Goal: Task Accomplishment & Management: Complete application form

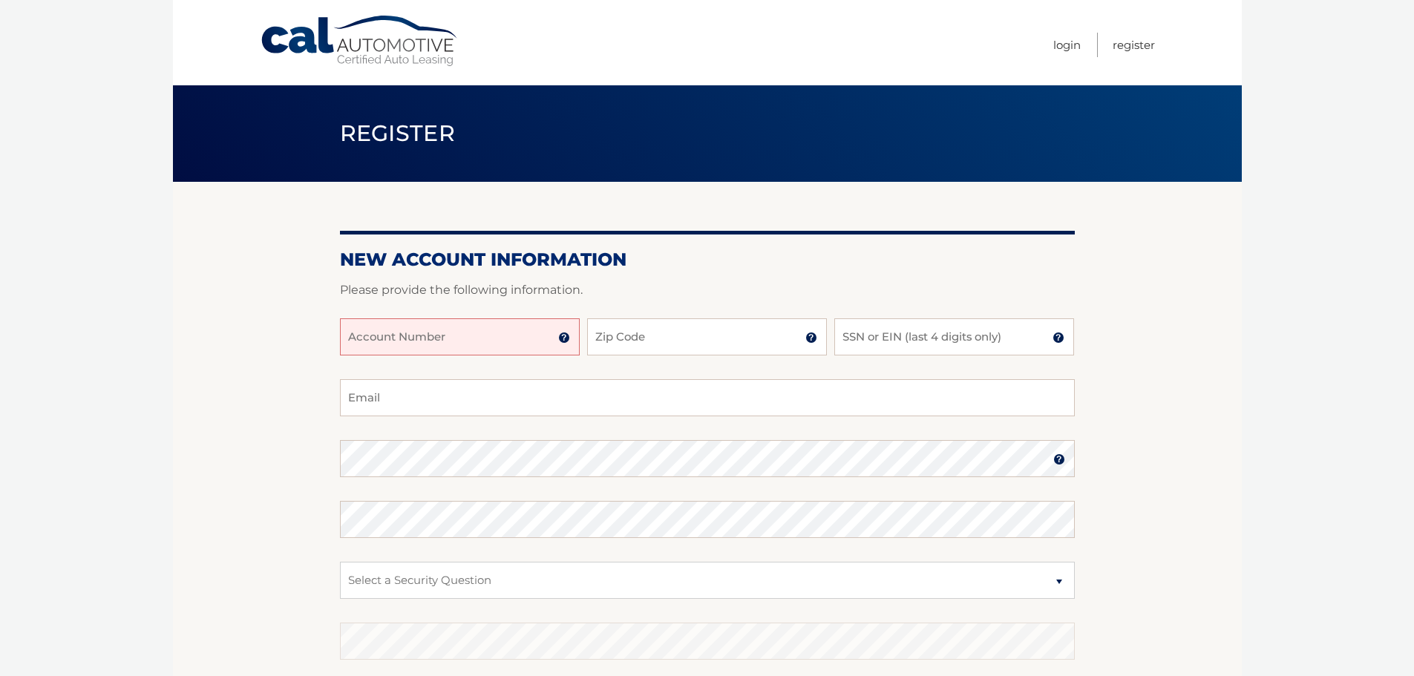
click at [486, 344] on input "Account Number" at bounding box center [460, 336] width 240 height 37
type input "44456022026"
click at [658, 350] on input "Zip Code" at bounding box center [707, 336] width 240 height 37
type input "14075"
click at [893, 336] on input "SSN or EIN (last 4 digits only)" at bounding box center [954, 336] width 240 height 37
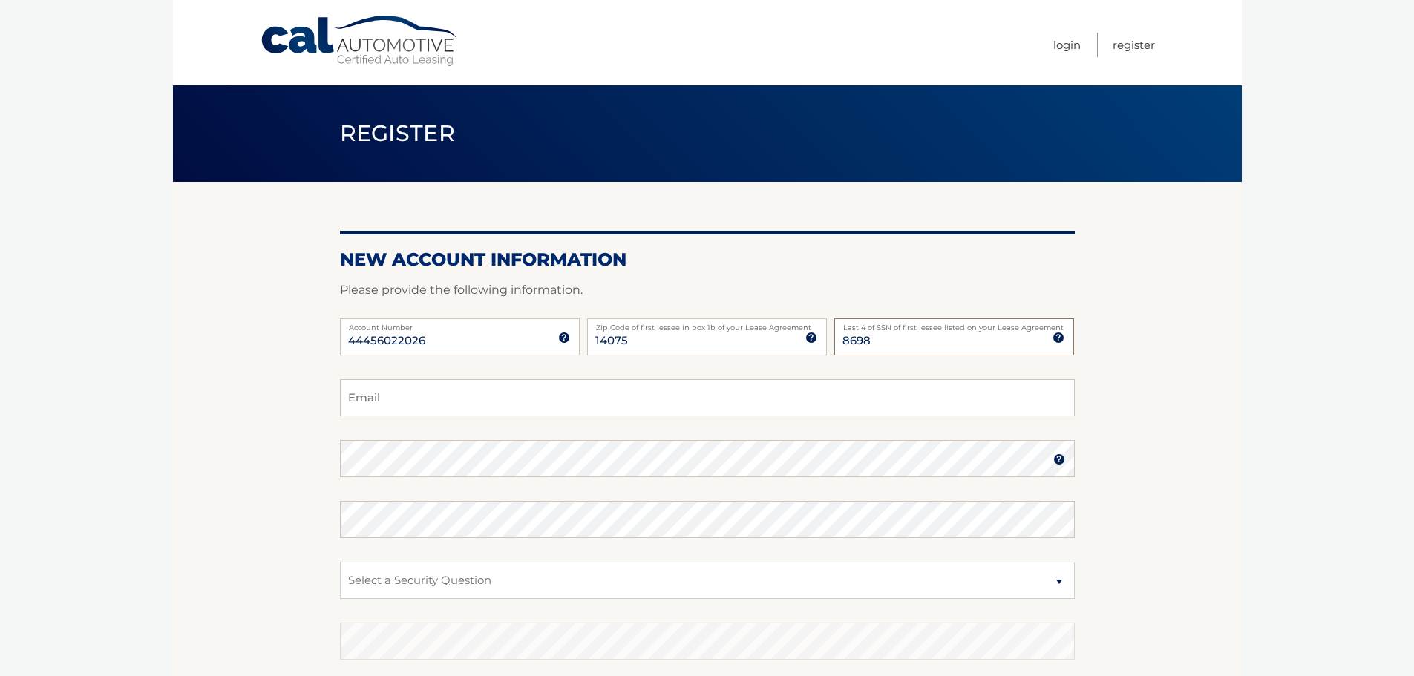
type input "8698"
click at [519, 396] on input "Email" at bounding box center [707, 397] width 735 height 37
click at [519, 396] on input "Nick@greatlakescol." at bounding box center [707, 397] width 735 height 37
type input "Nick@greatlakescol.com"
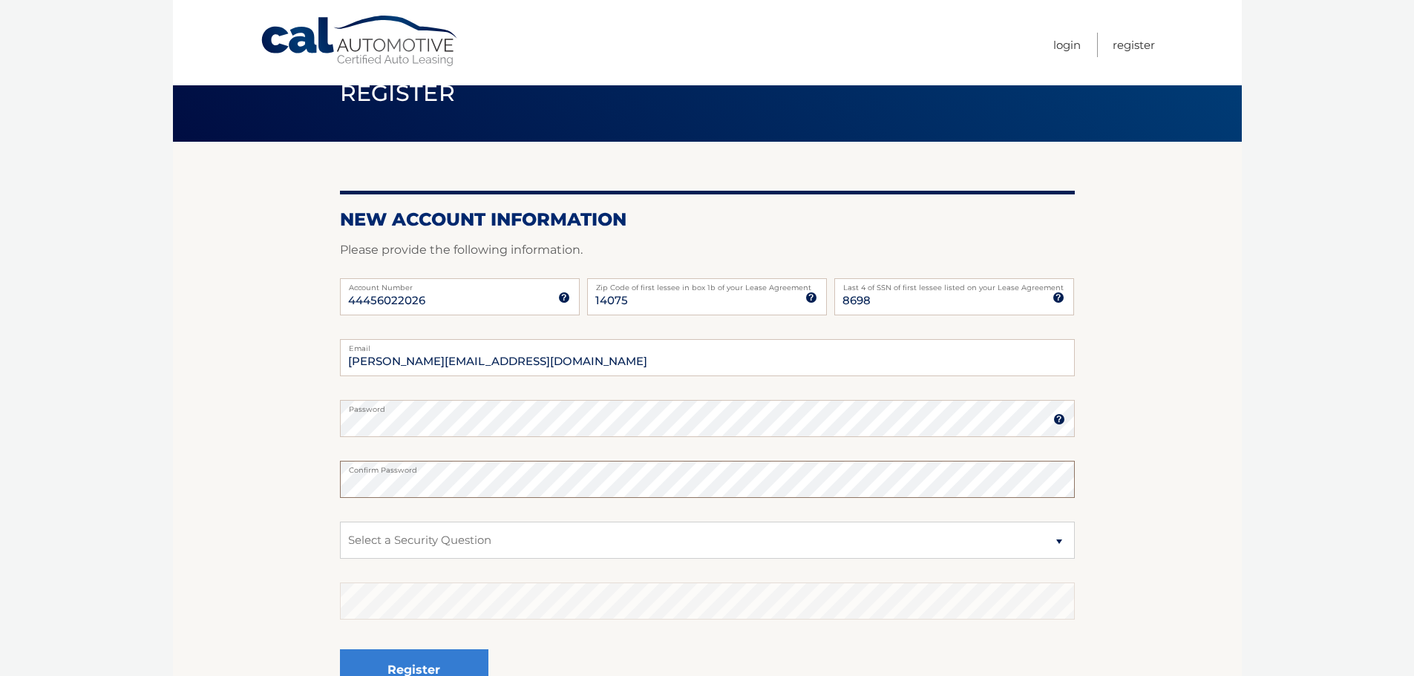
scroll to position [74, 0]
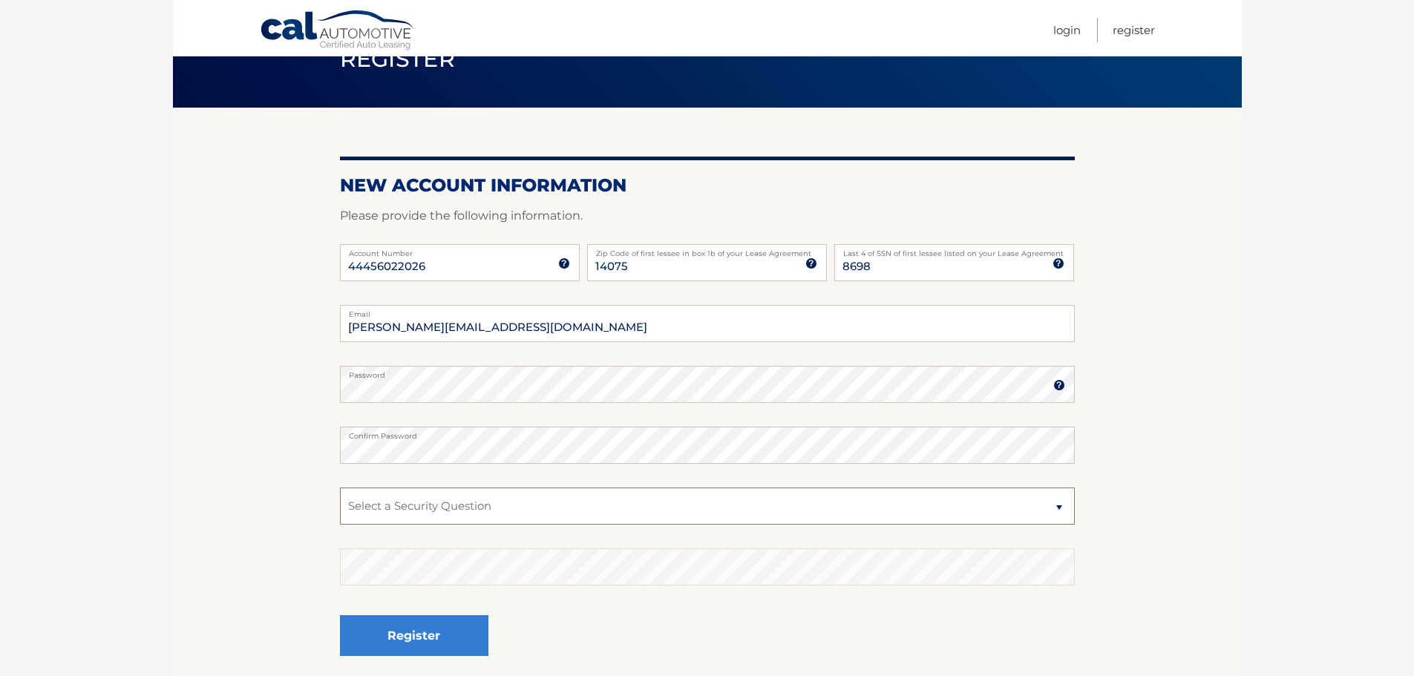
click at [453, 505] on select "Select a Security Question What was the name of your elementary school? What is…" at bounding box center [707, 506] width 735 height 37
select select "2"
click at [340, 488] on select "Select a Security Question What was the name of your elementary school? What is…" at bounding box center [707, 506] width 735 height 37
click at [440, 624] on button "Register" at bounding box center [414, 635] width 148 height 41
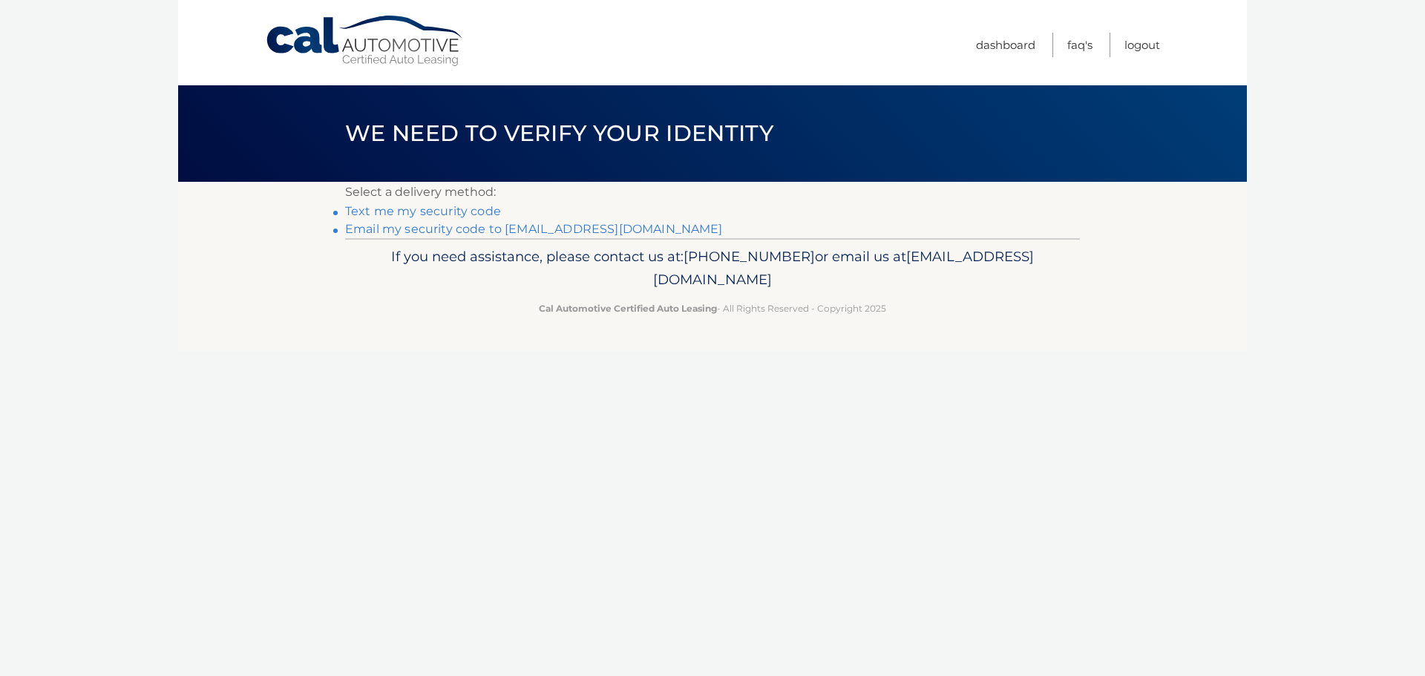
click at [462, 210] on link "Text me my security code" at bounding box center [423, 211] width 156 height 14
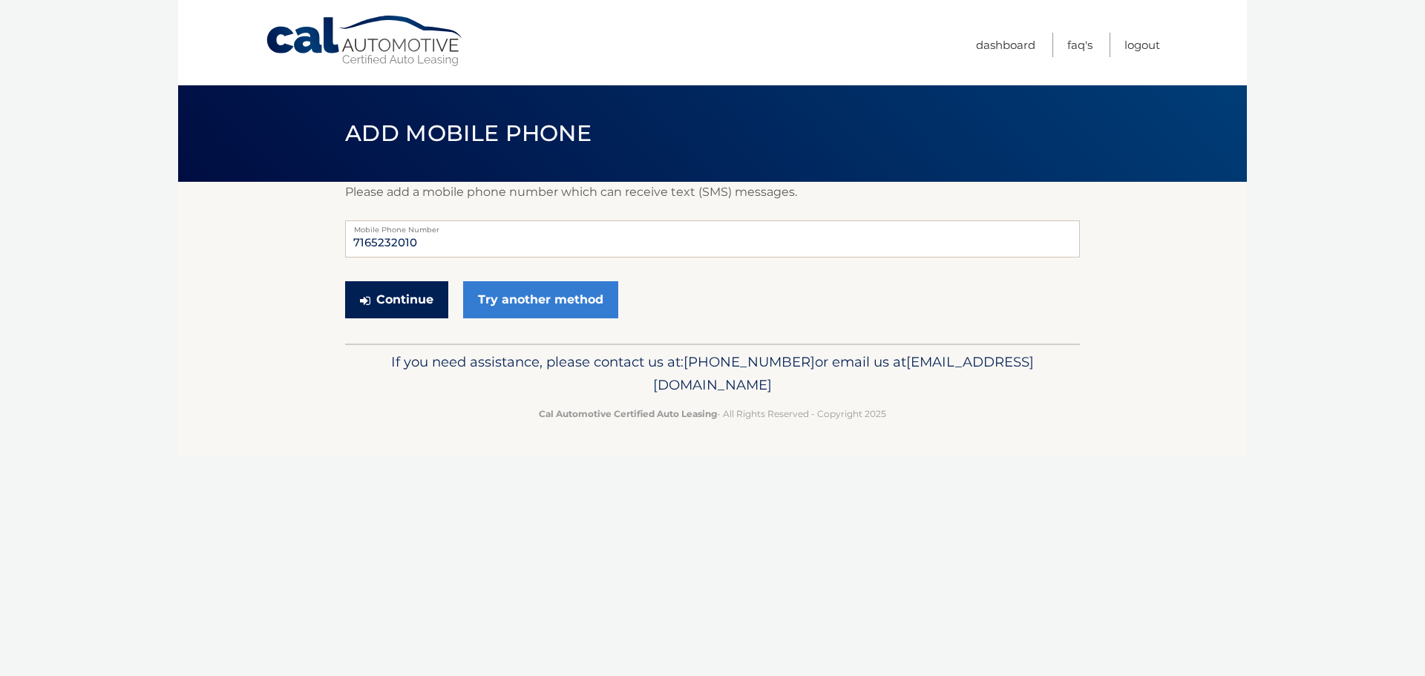
click at [403, 304] on button "Continue" at bounding box center [396, 299] width 103 height 37
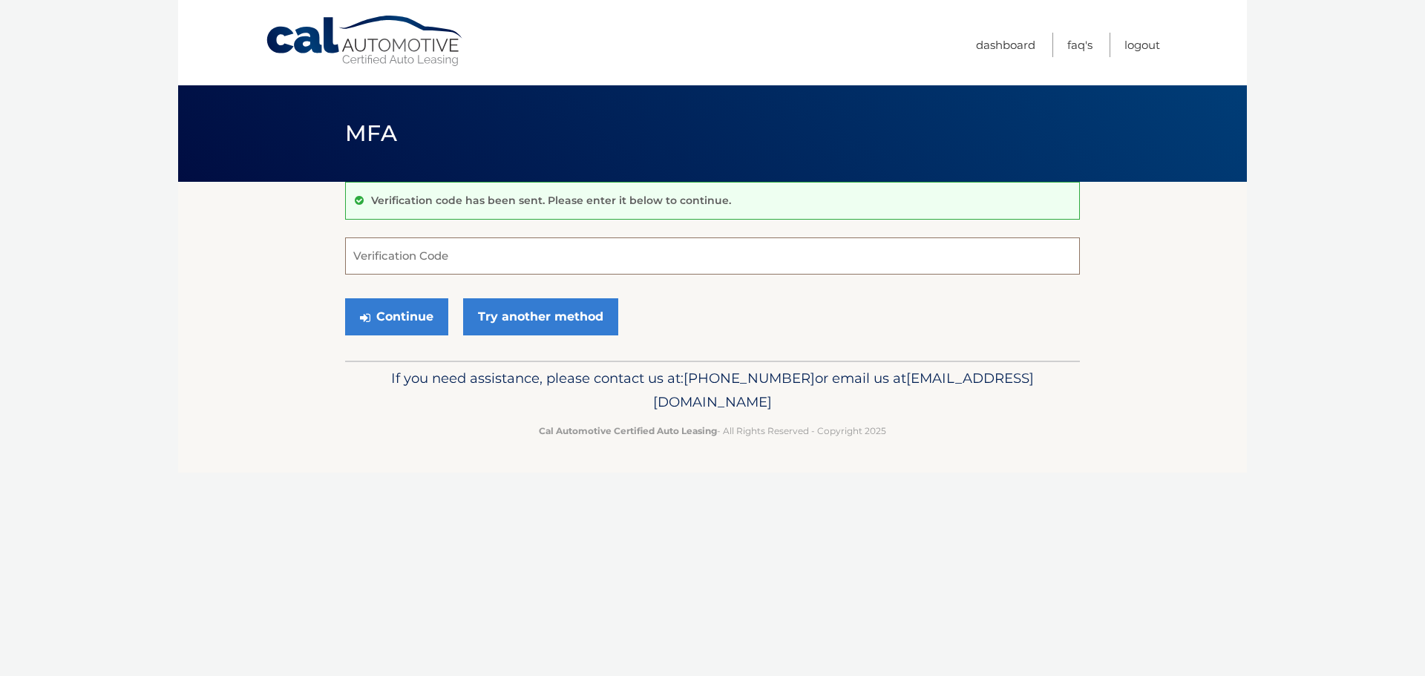
click at [458, 250] on input "Verification Code" at bounding box center [712, 256] width 735 height 37
type input "448328"
click at [345, 298] on button "Continue" at bounding box center [396, 316] width 103 height 37
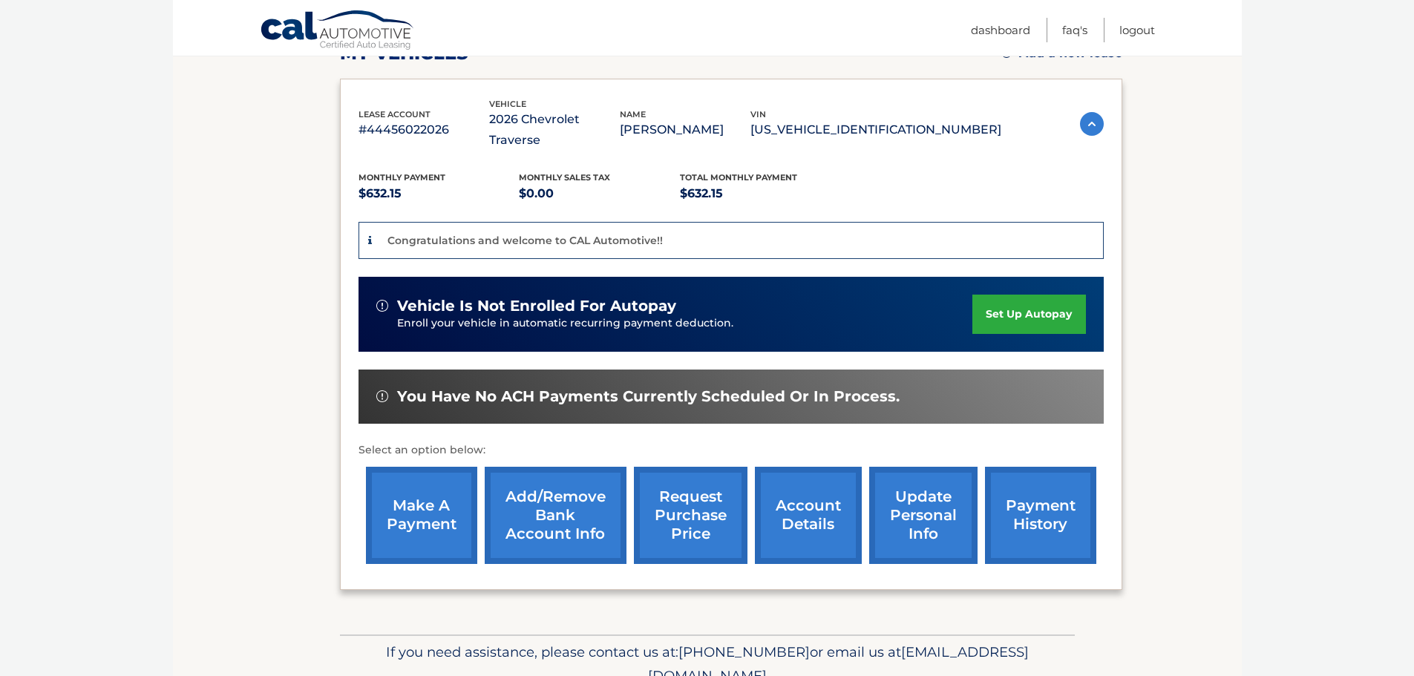
scroll to position [279, 0]
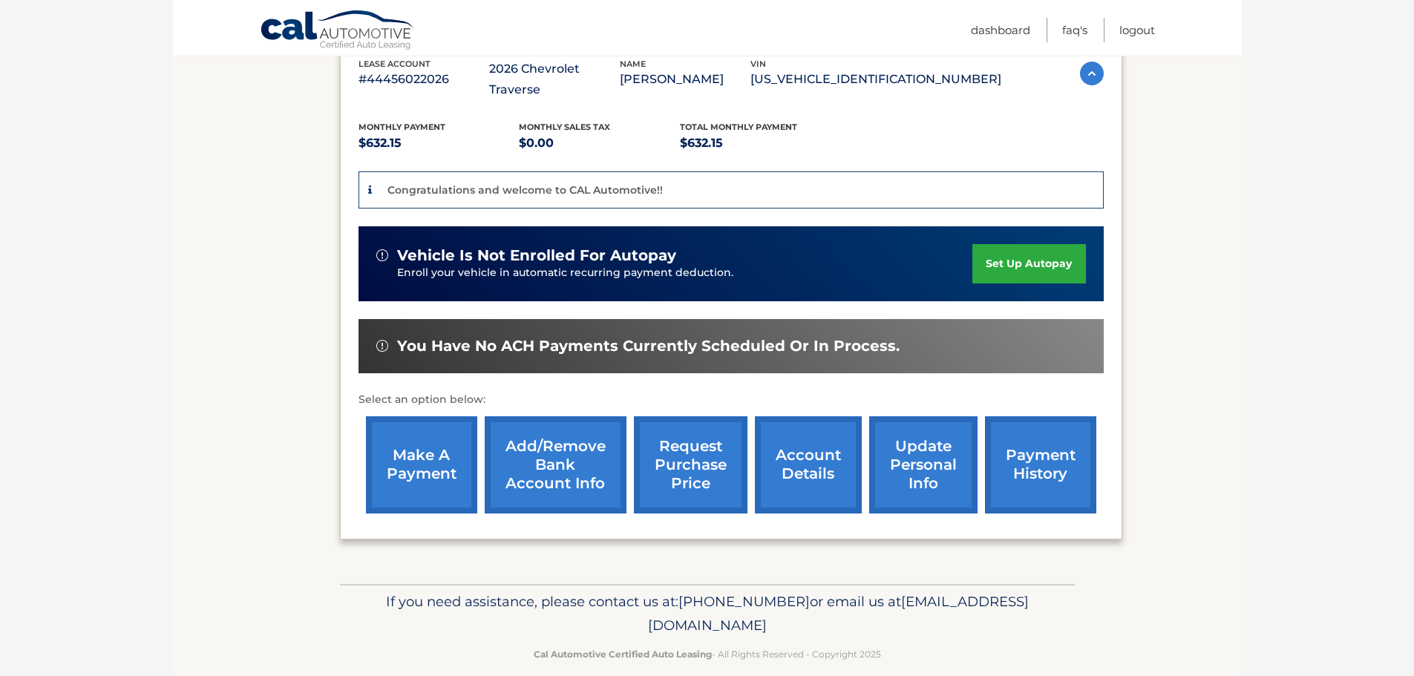
click at [791, 435] on link "account details" at bounding box center [808, 464] width 107 height 97
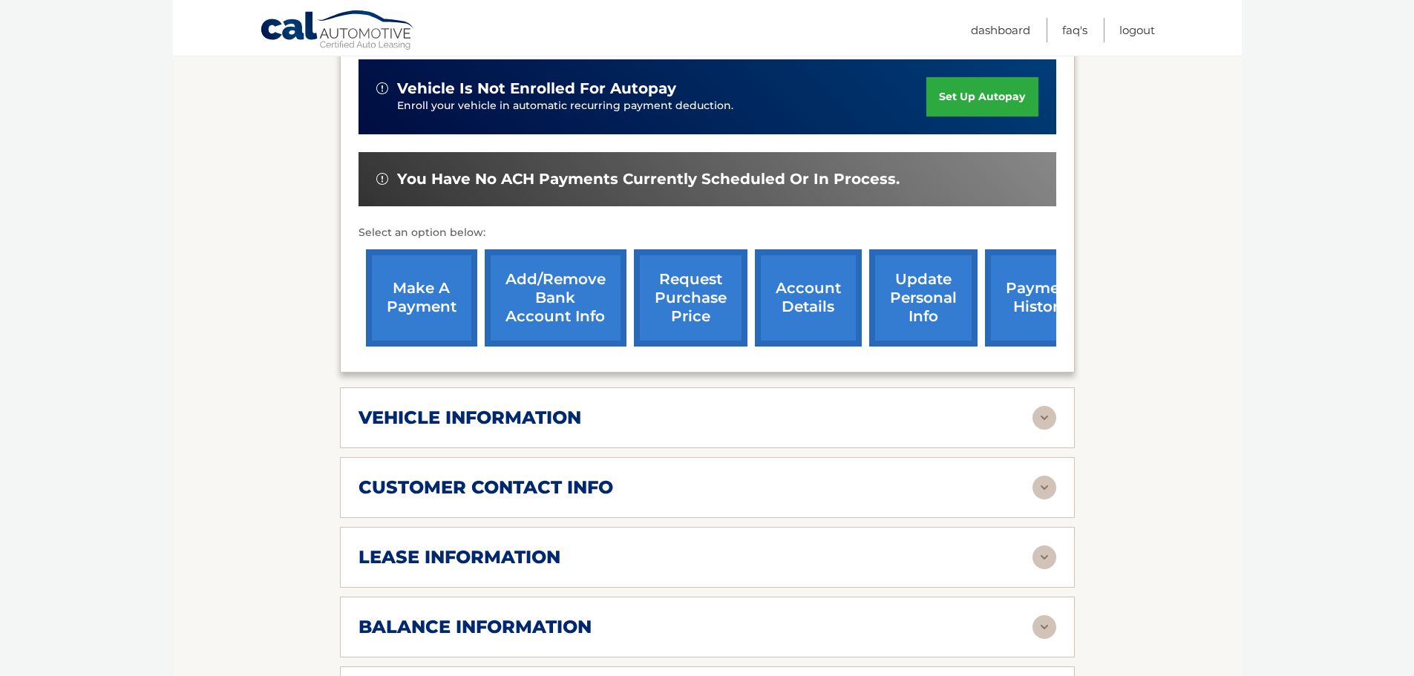
scroll to position [445, 0]
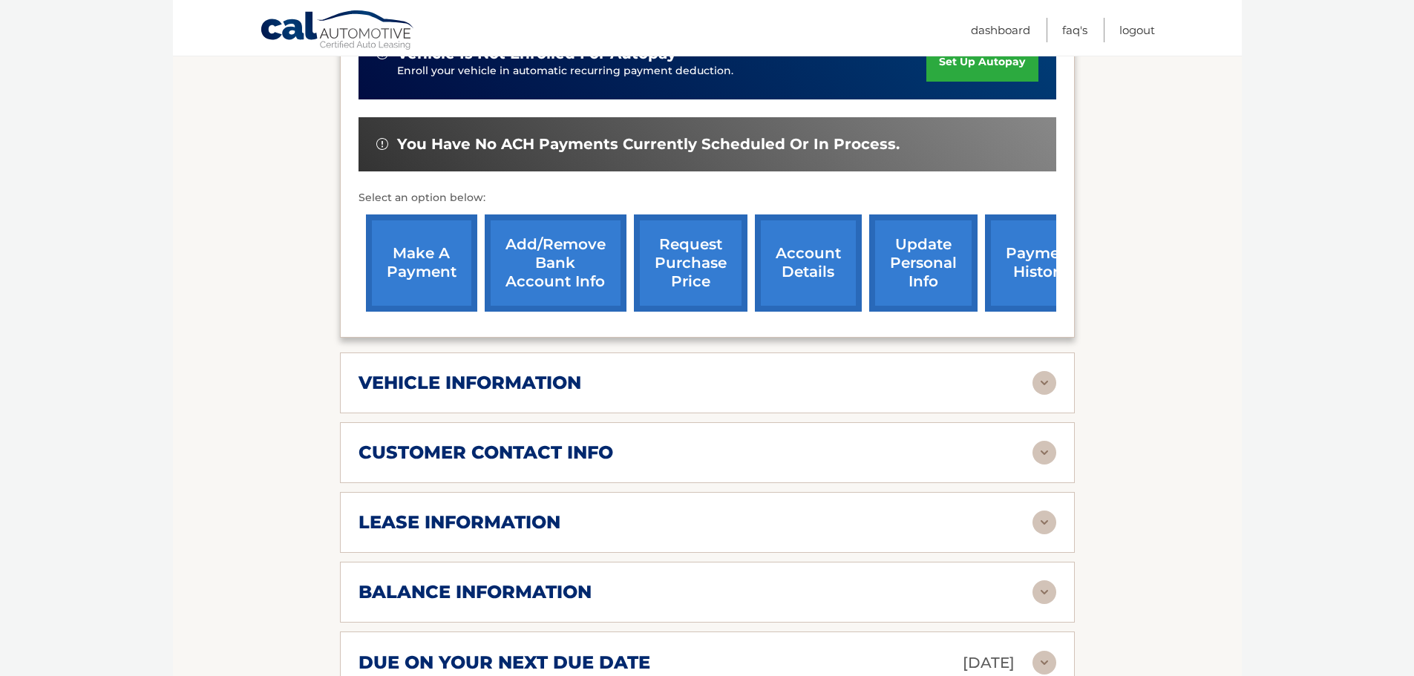
click at [1044, 371] on img at bounding box center [1045, 383] width 24 height 24
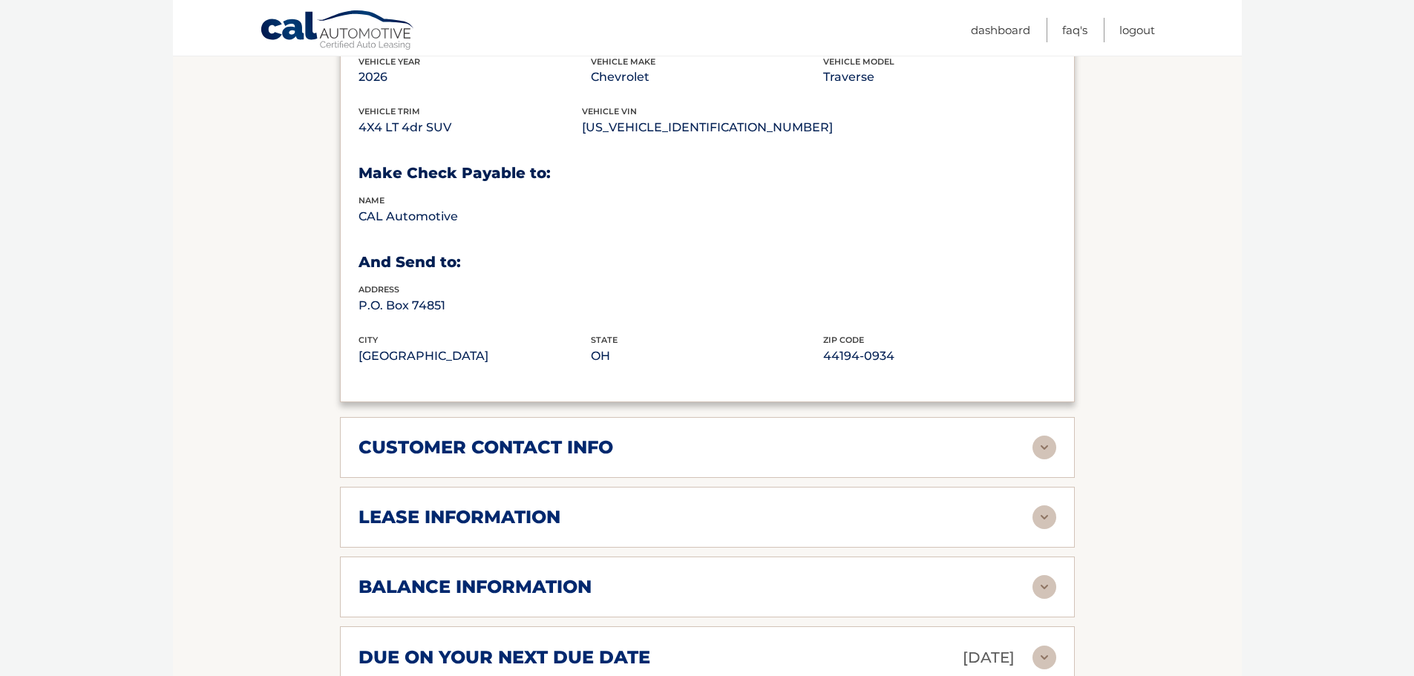
scroll to position [891, 0]
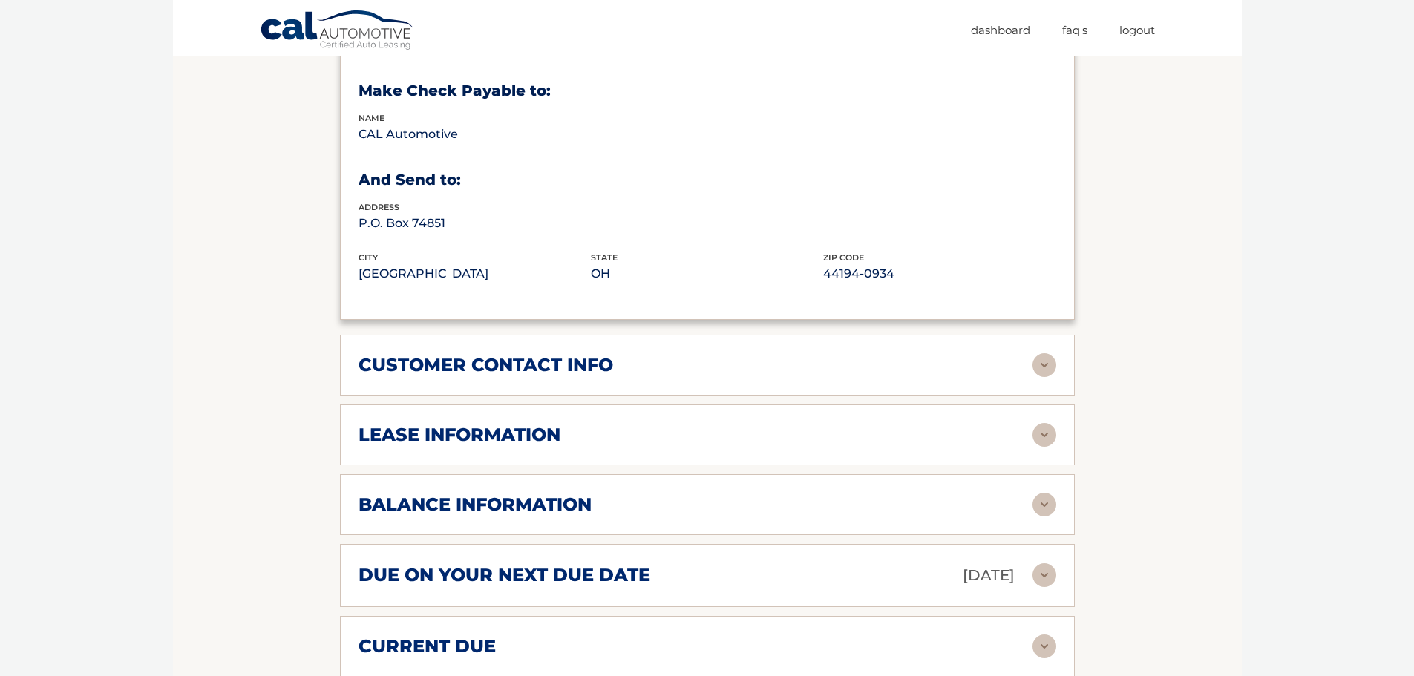
click at [1050, 423] on img at bounding box center [1045, 435] width 24 height 24
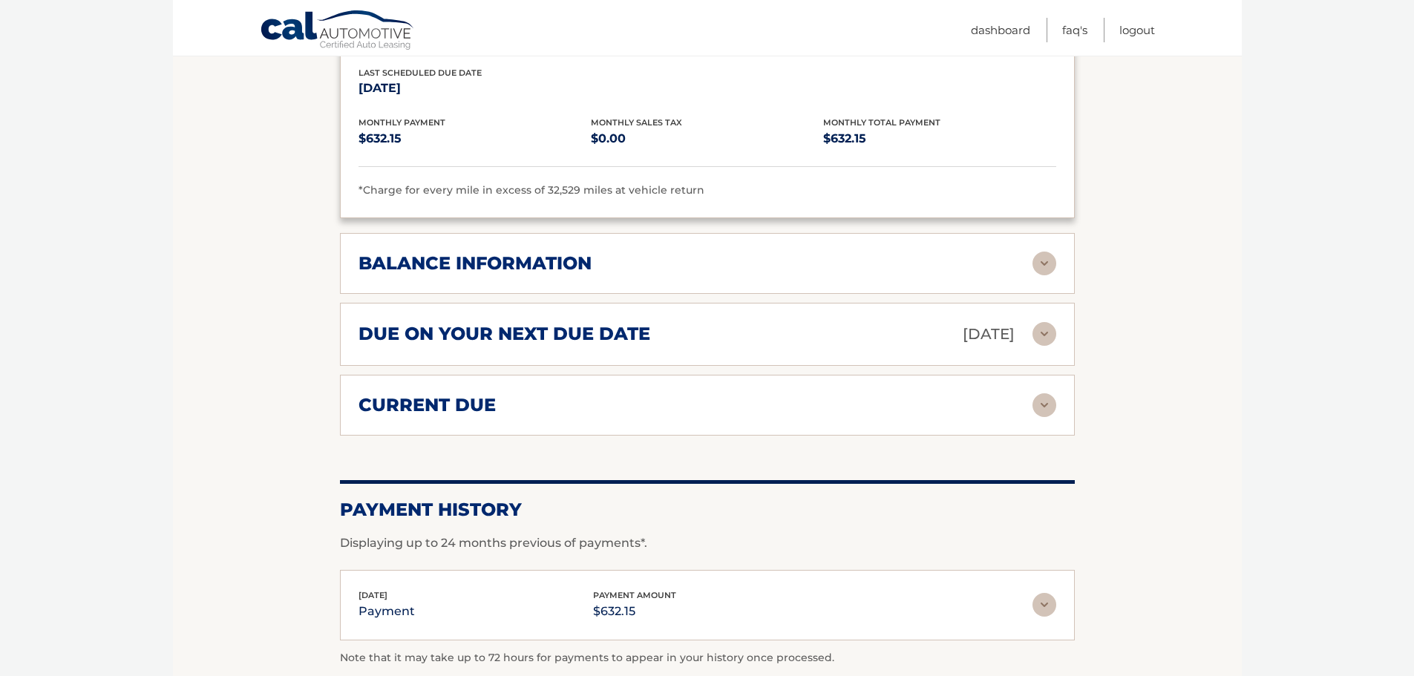
scroll to position [1336, 0]
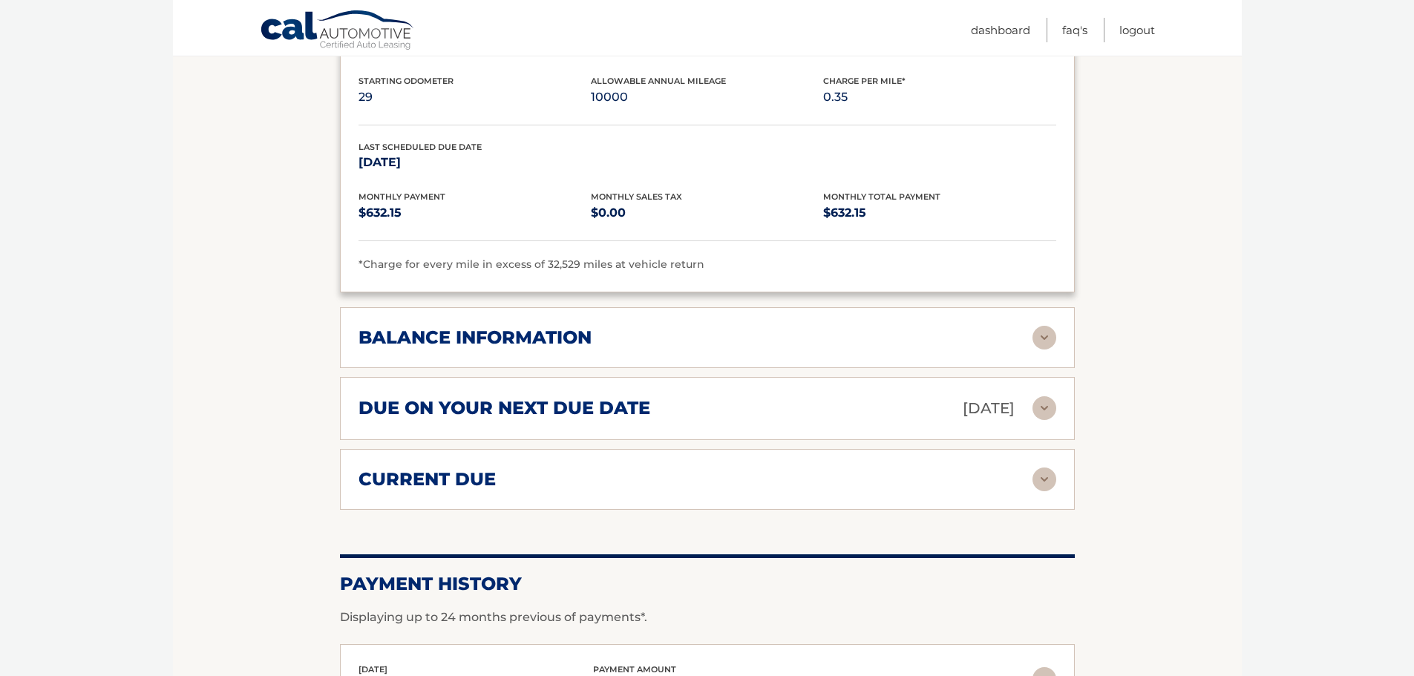
click at [1033, 326] on img at bounding box center [1045, 338] width 24 height 24
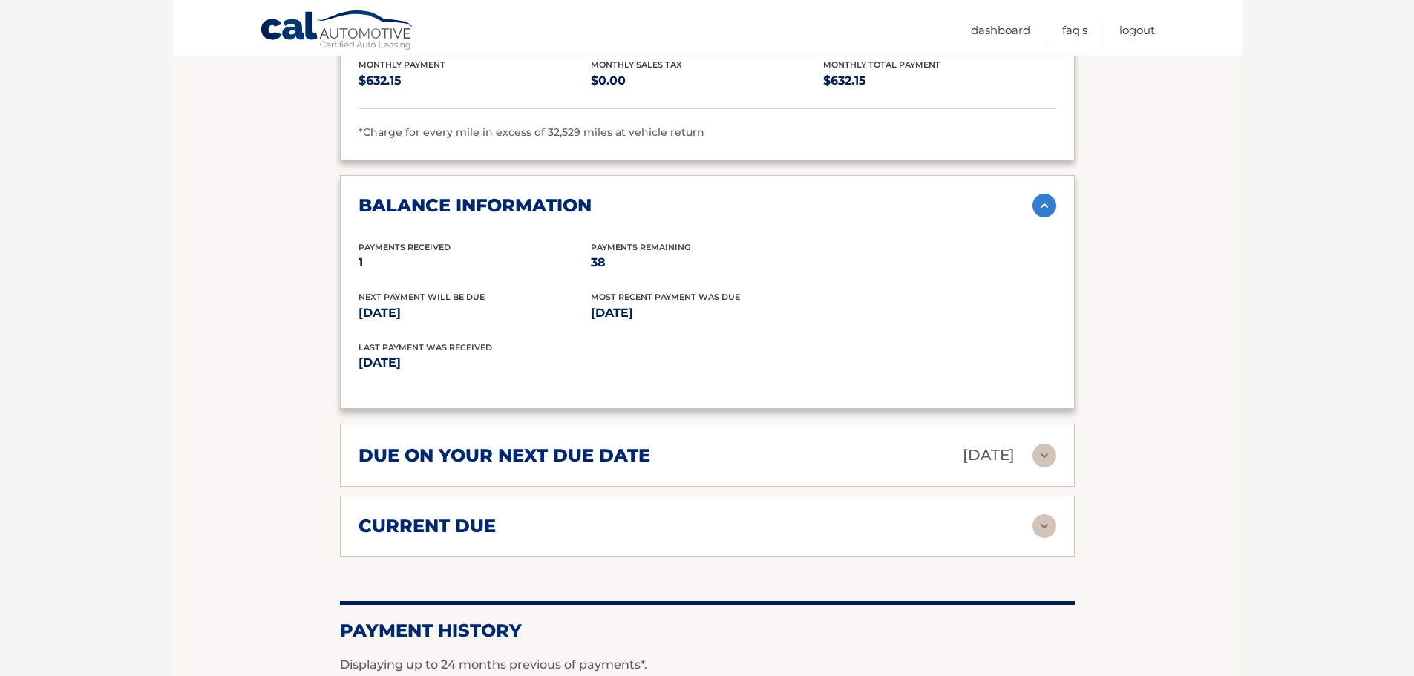
scroll to position [1485, 0]
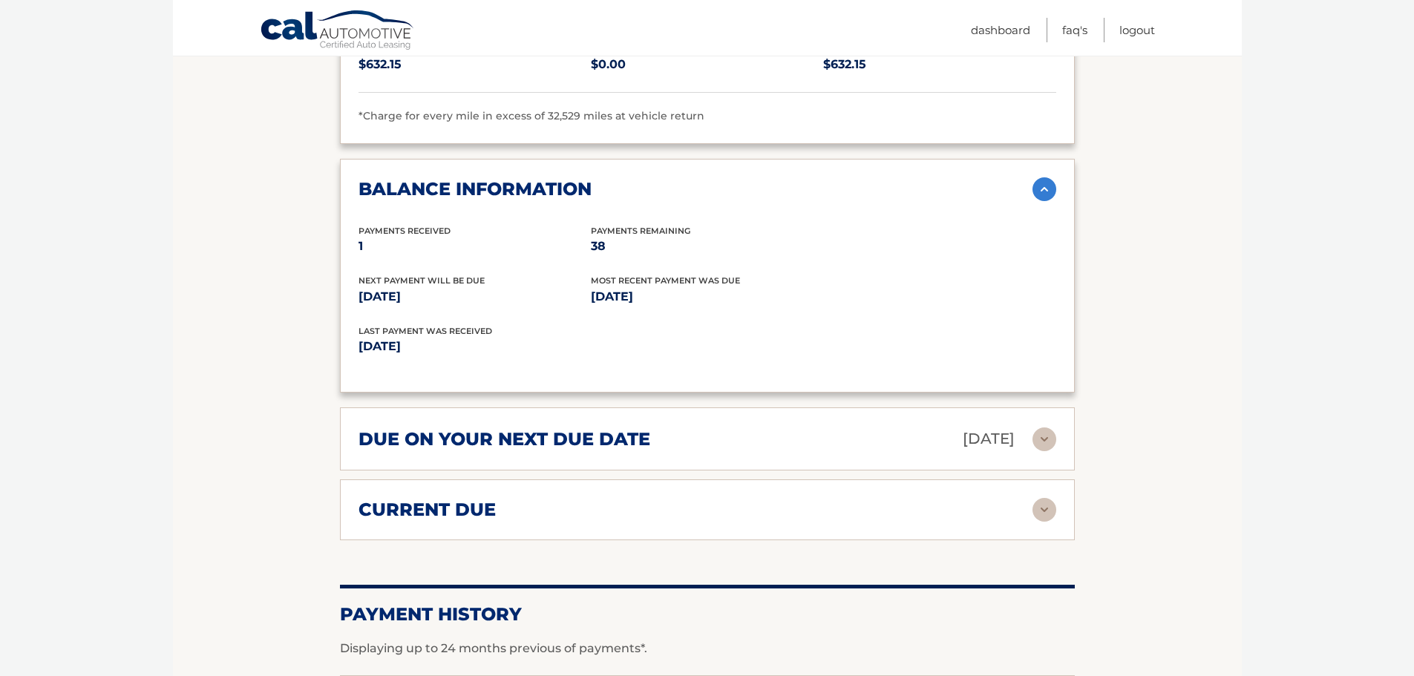
click at [1050, 428] on img at bounding box center [1045, 440] width 24 height 24
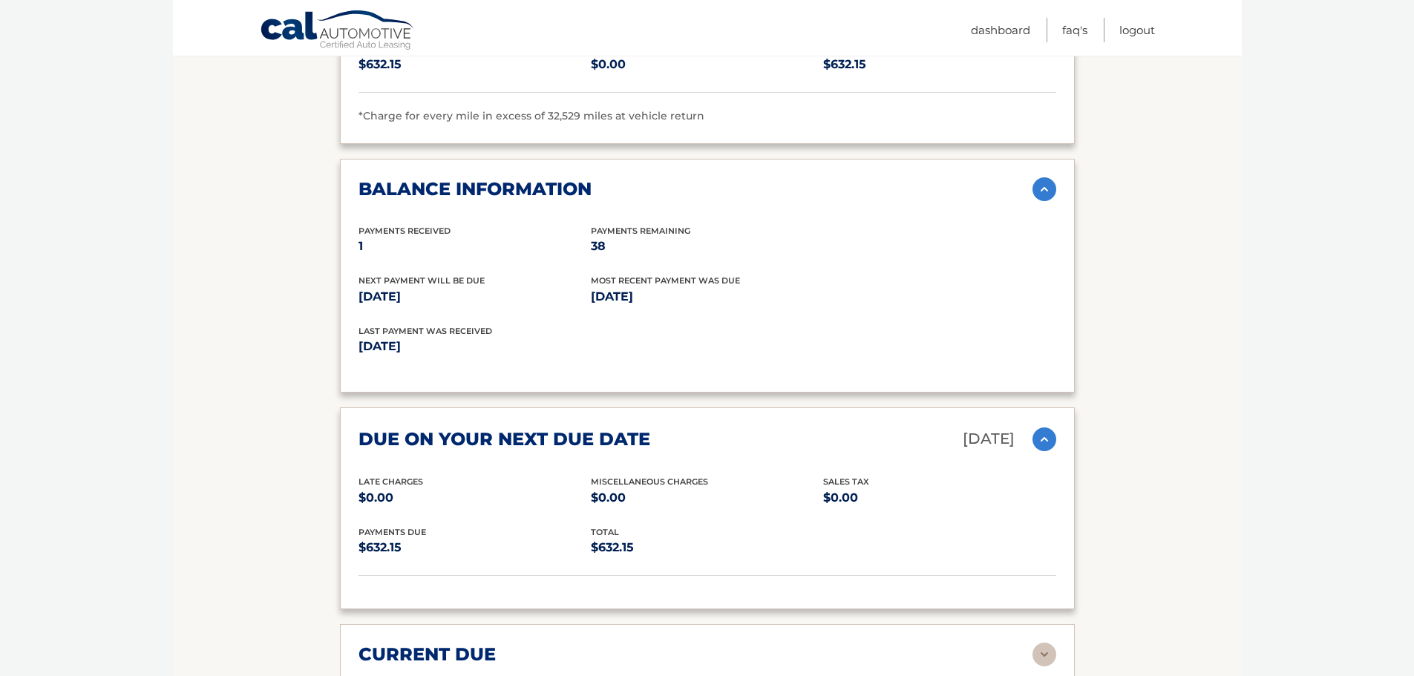
click at [1050, 428] on img at bounding box center [1045, 440] width 24 height 24
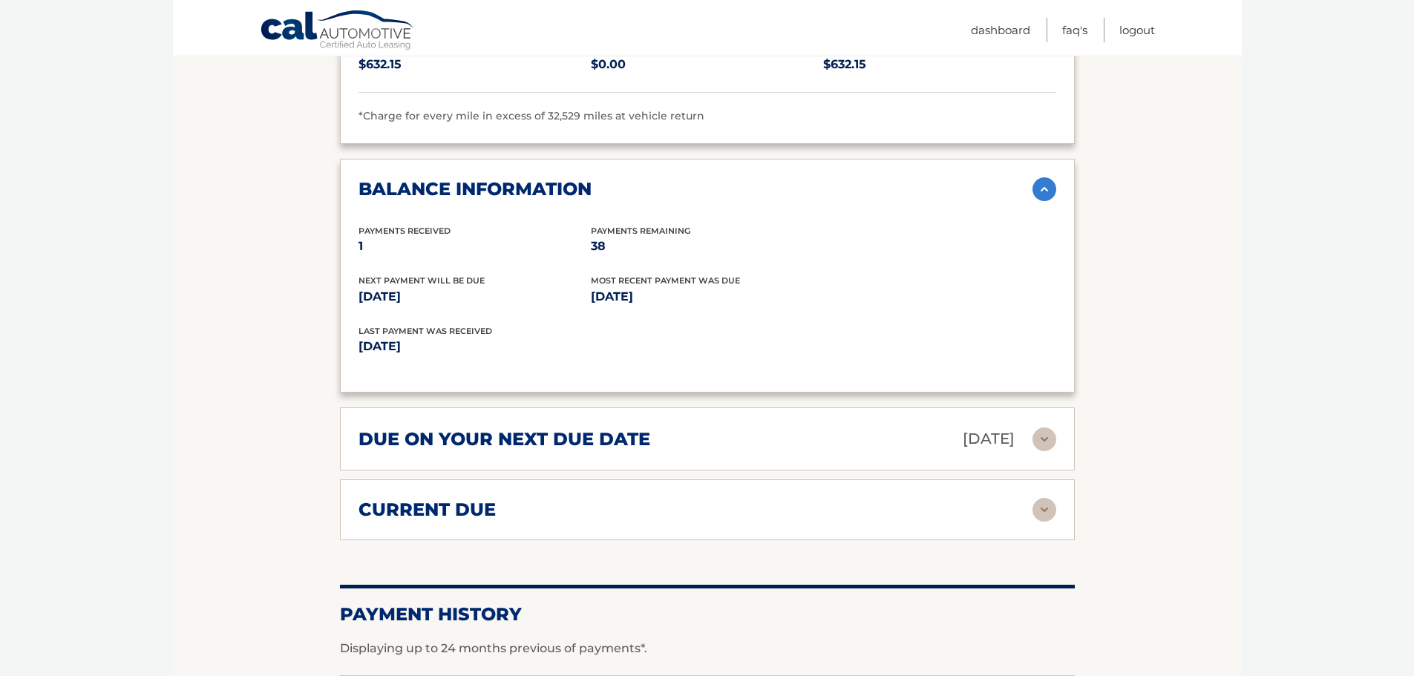
click at [1054, 177] on img at bounding box center [1045, 189] width 24 height 24
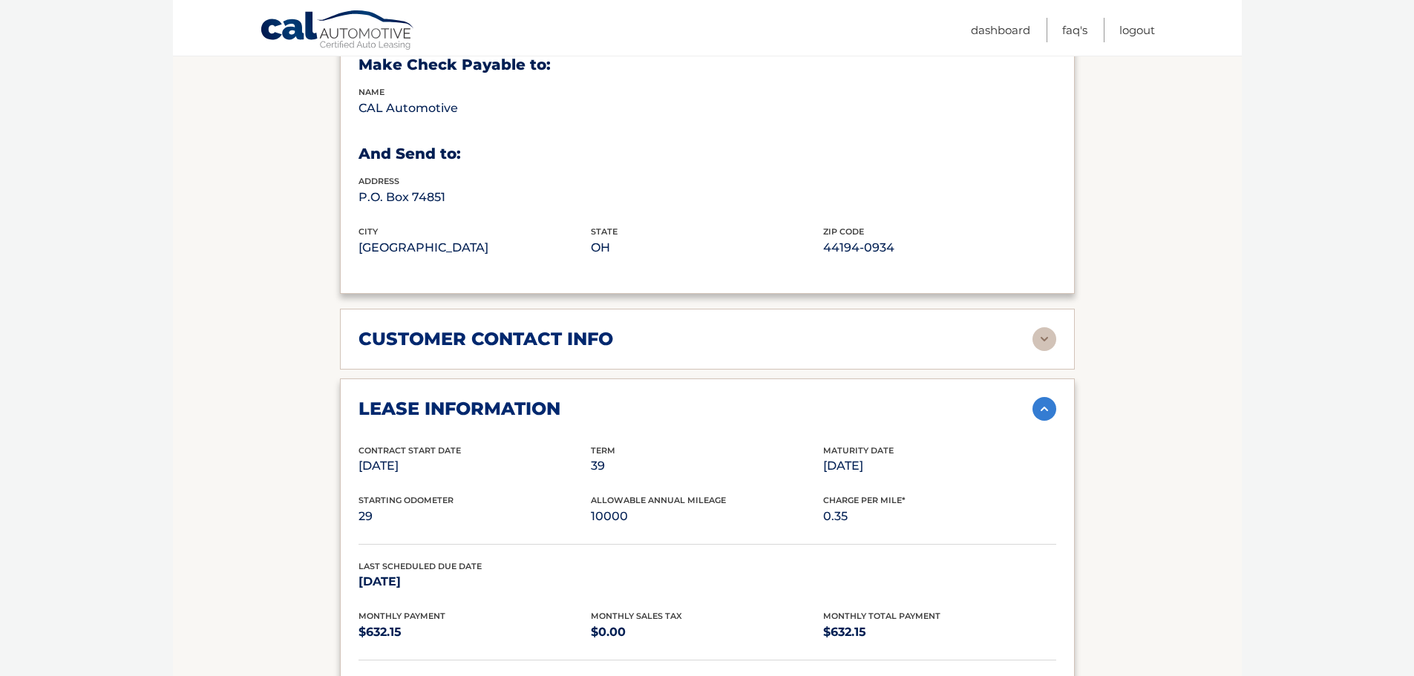
scroll to position [891, 0]
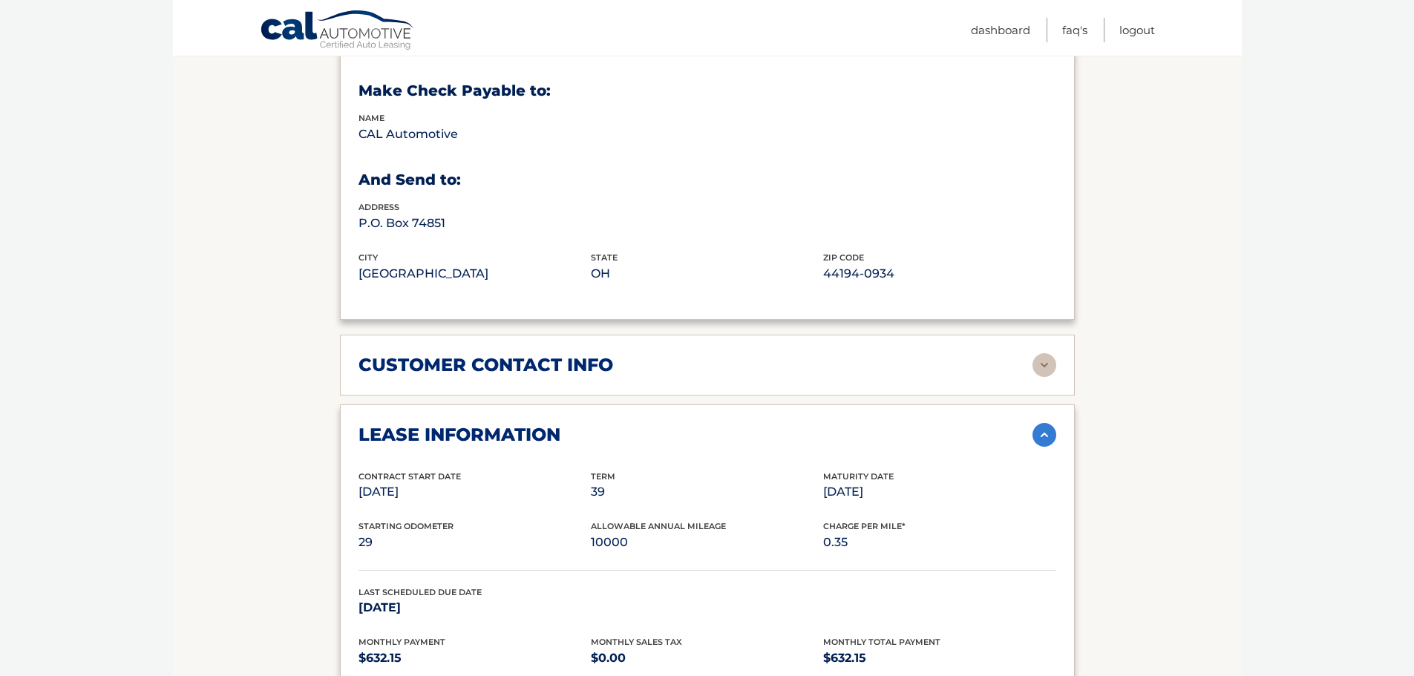
click at [1050, 423] on img at bounding box center [1045, 435] width 24 height 24
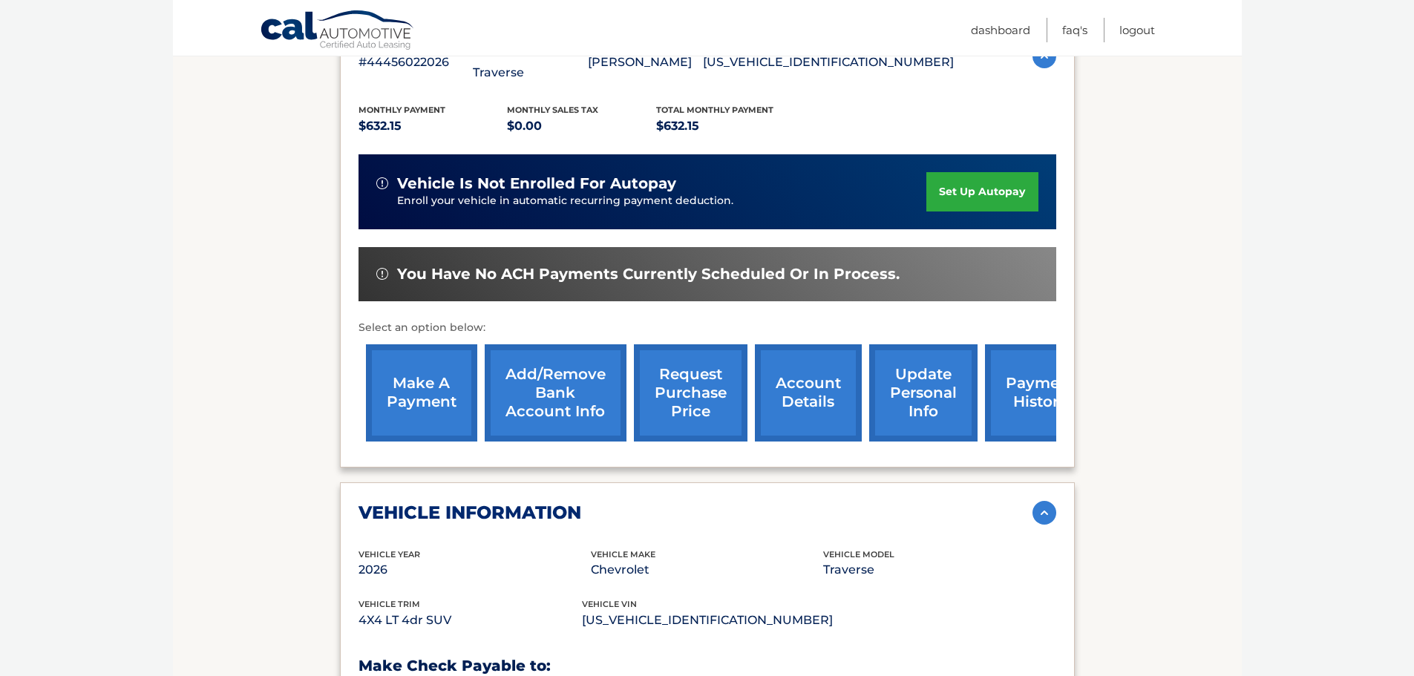
scroll to position [297, 0]
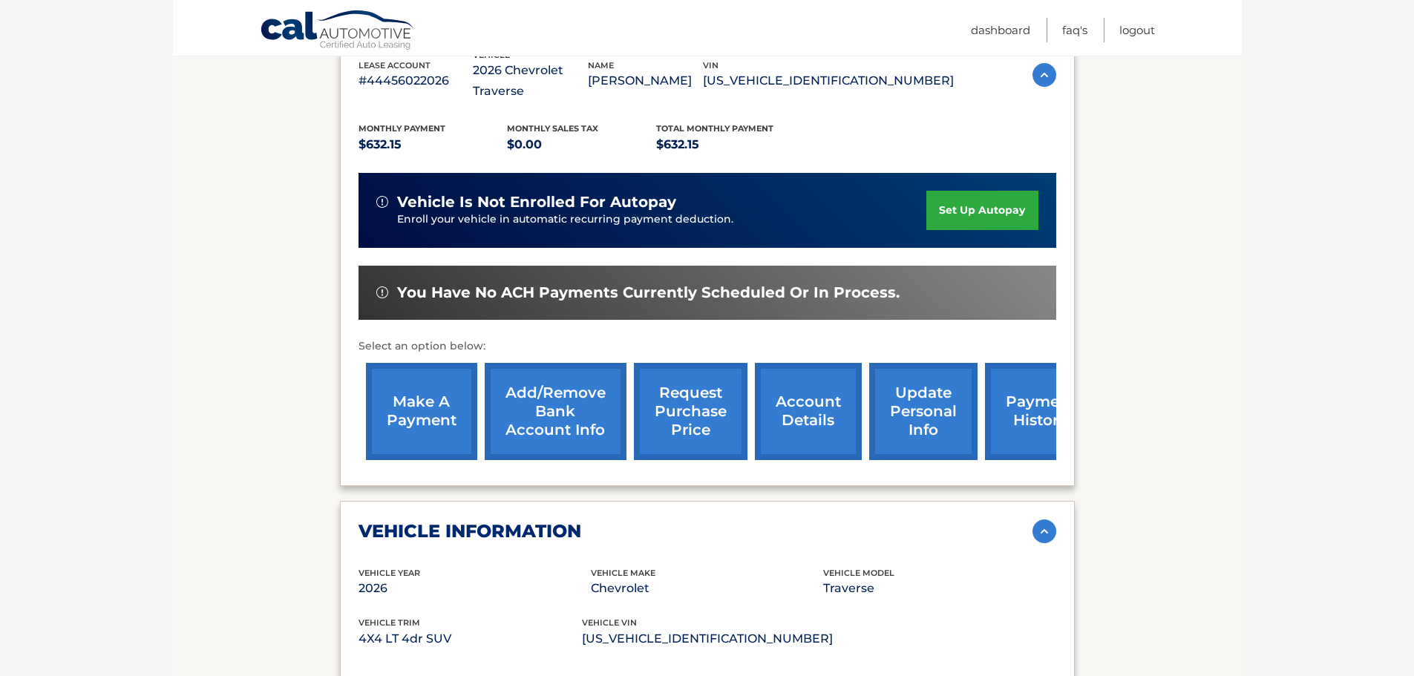
click at [1044, 520] on img at bounding box center [1045, 532] width 24 height 24
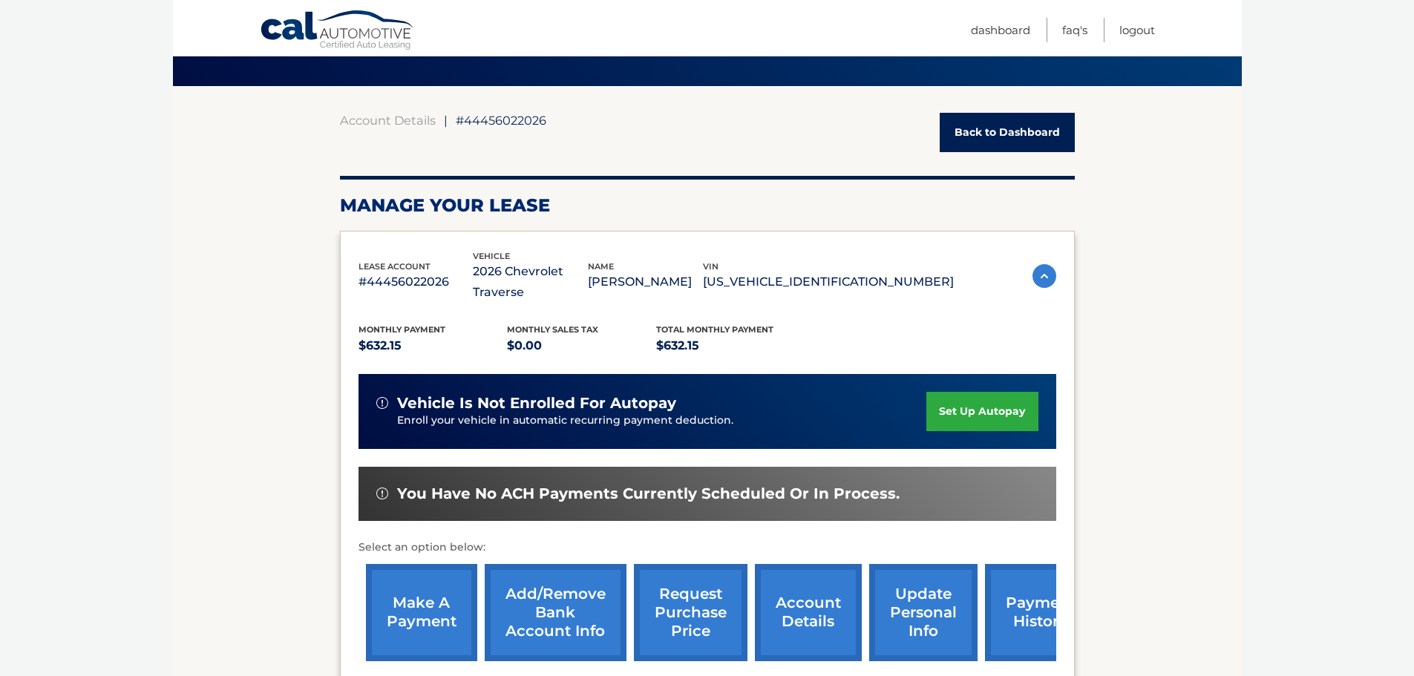
scroll to position [0, 0]
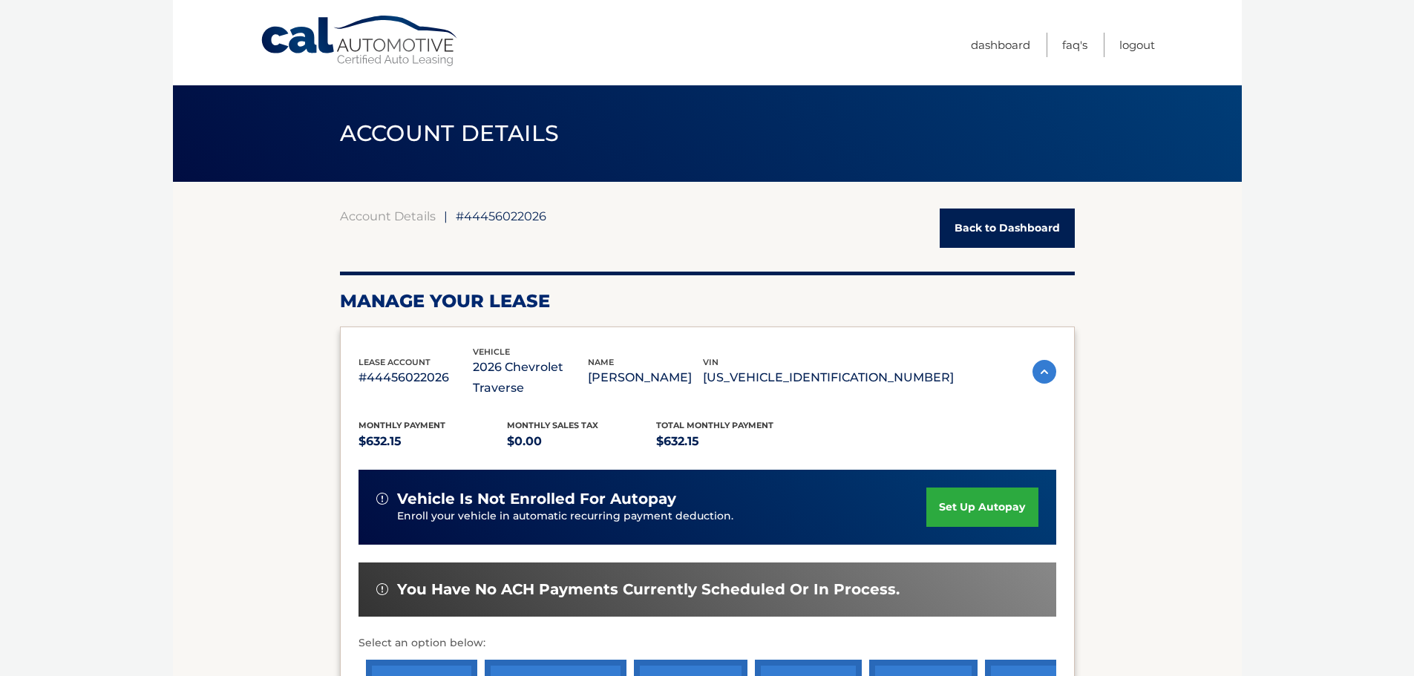
click at [1054, 360] on img at bounding box center [1045, 372] width 24 height 24
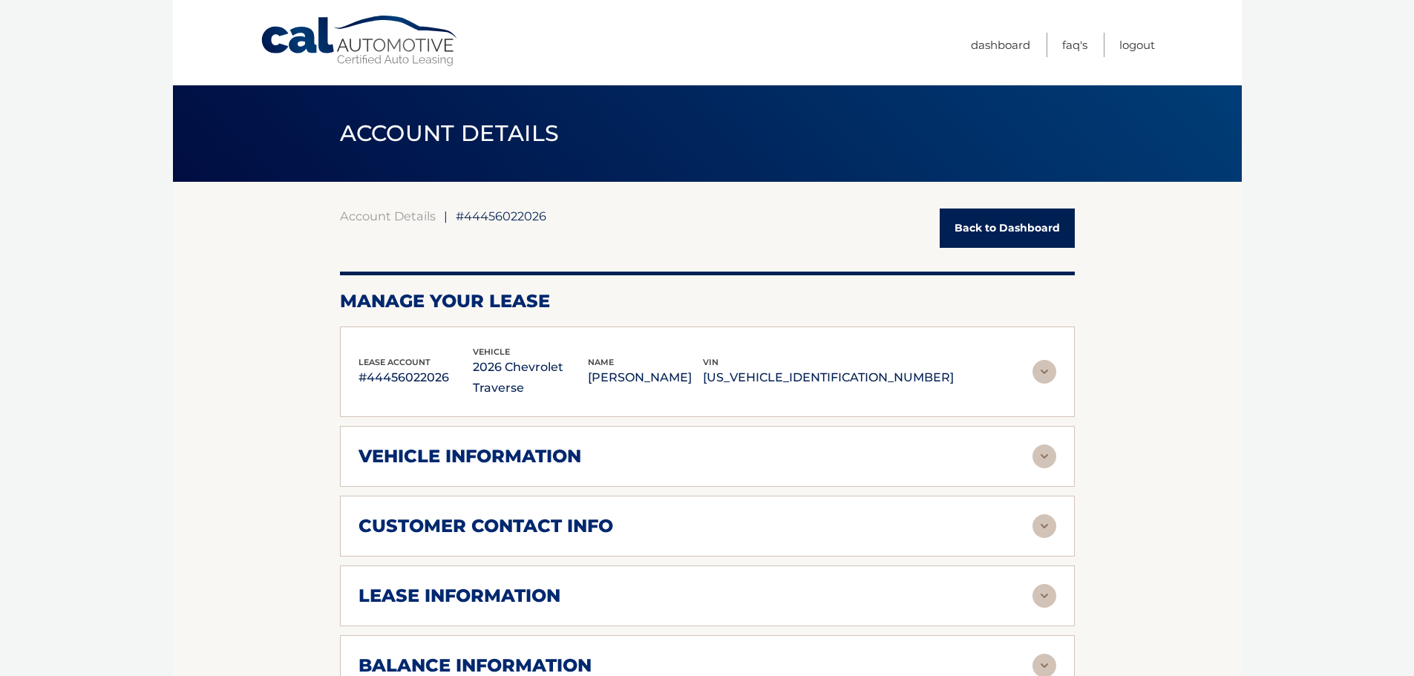
click at [1026, 217] on link "Back to Dashboard" at bounding box center [1007, 228] width 135 height 39
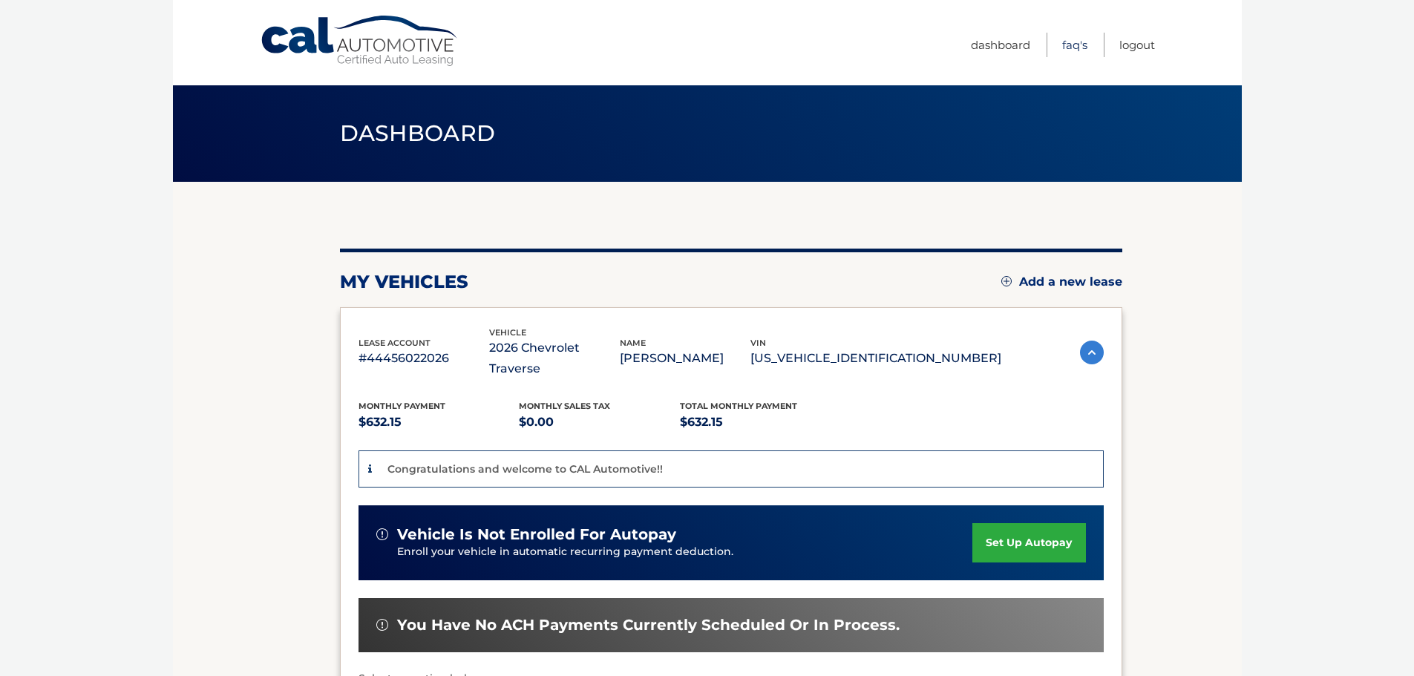
click at [1076, 44] on link "FAQ's" at bounding box center [1074, 45] width 25 height 24
click at [480, 463] on p "Congratulations and welcome to CAL Automotive!!" at bounding box center [525, 469] width 275 height 13
click at [1082, 343] on img at bounding box center [1092, 353] width 24 height 24
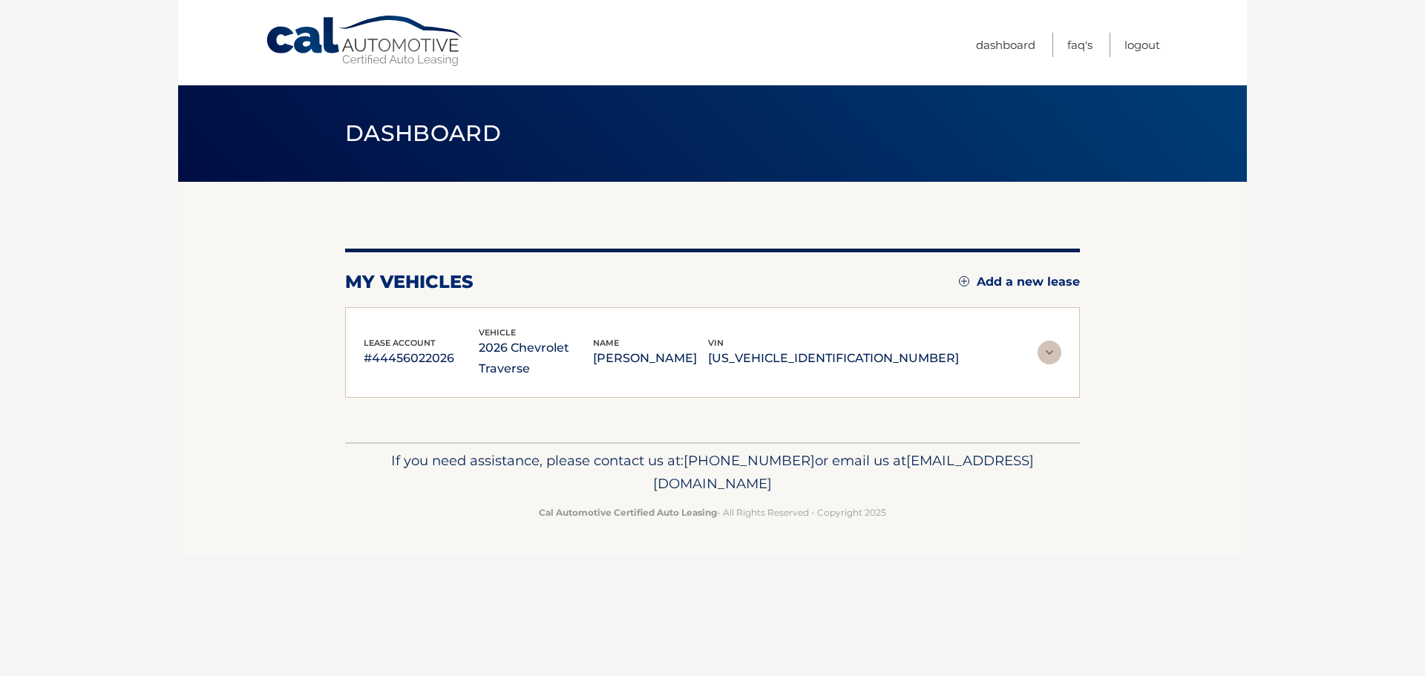
click at [1056, 345] on img at bounding box center [1050, 353] width 24 height 24
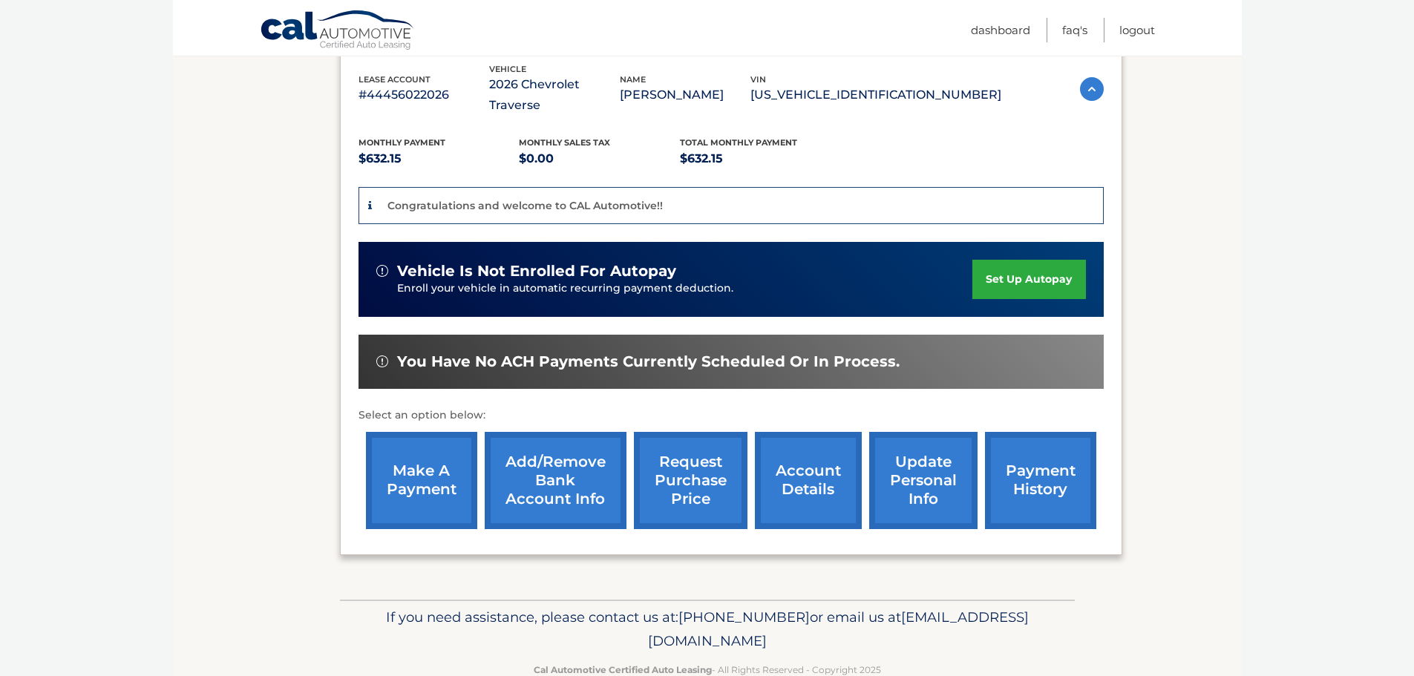
scroll to position [279, 0]
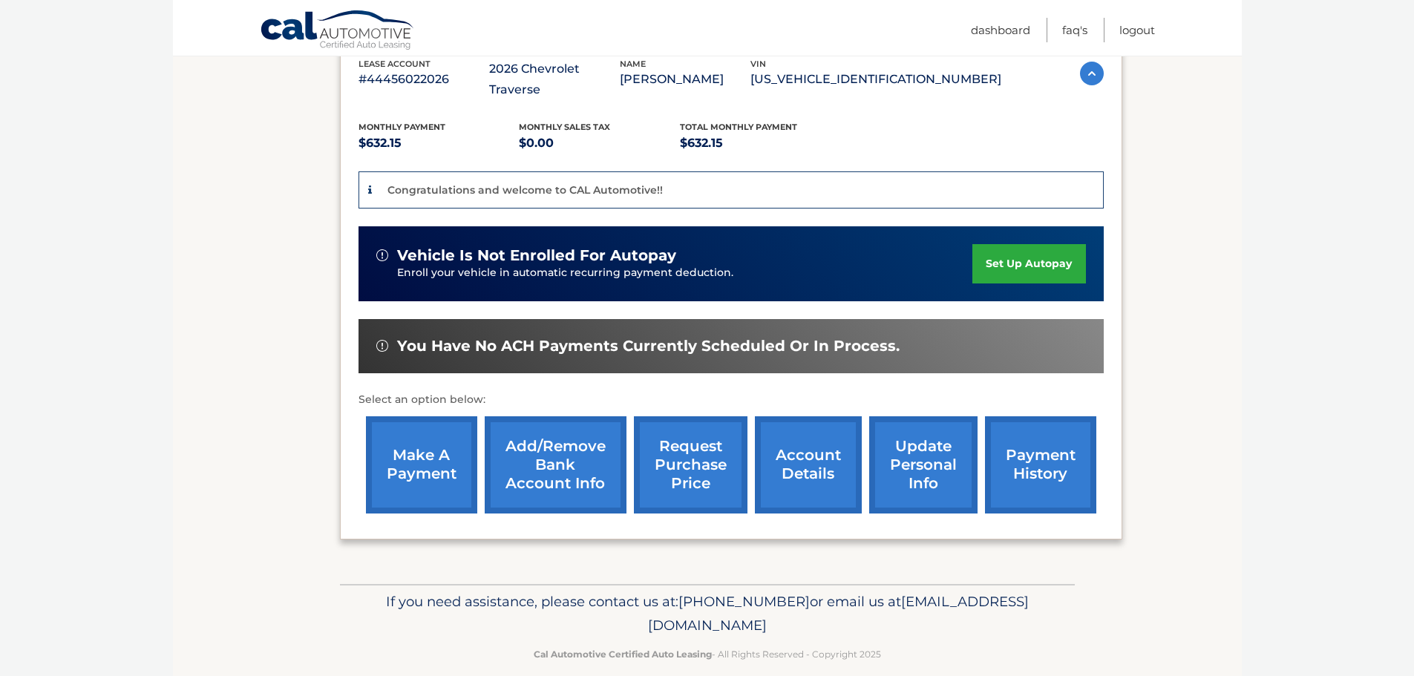
click at [1069, 465] on link "payment history" at bounding box center [1040, 464] width 111 height 97
